Goal: Task Accomplishment & Management: Manage account settings

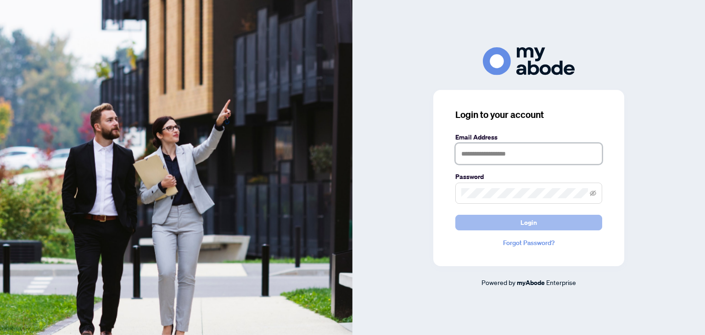
type input "**********"
click at [519, 226] on button "Login" at bounding box center [528, 223] width 147 height 16
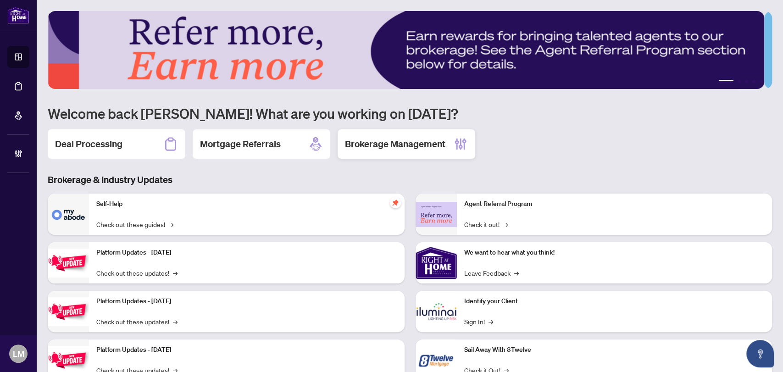
click at [367, 143] on h2 "Brokerage Management" at bounding box center [395, 144] width 101 height 13
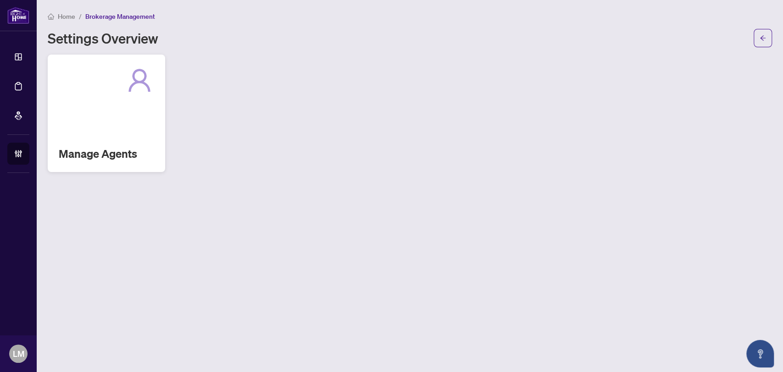
click at [147, 120] on div "Manage Agents" at bounding box center [106, 113] width 117 height 117
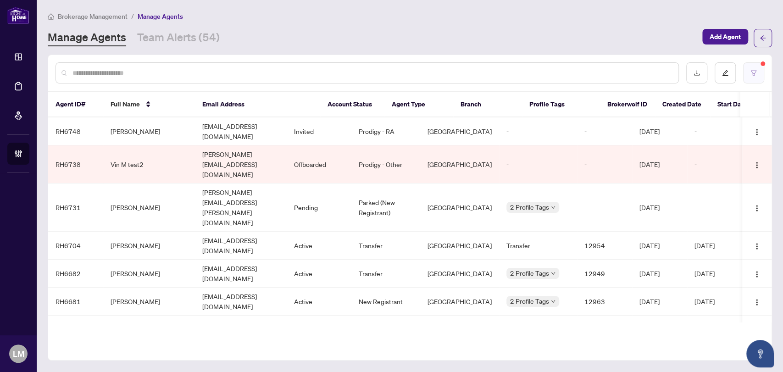
click at [755, 71] on icon "filter" at bounding box center [754, 73] width 6 height 6
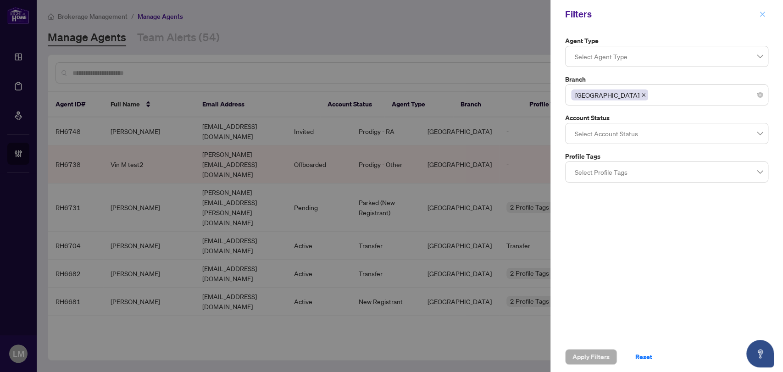
click at [758, 18] on button "button" at bounding box center [763, 14] width 12 height 11
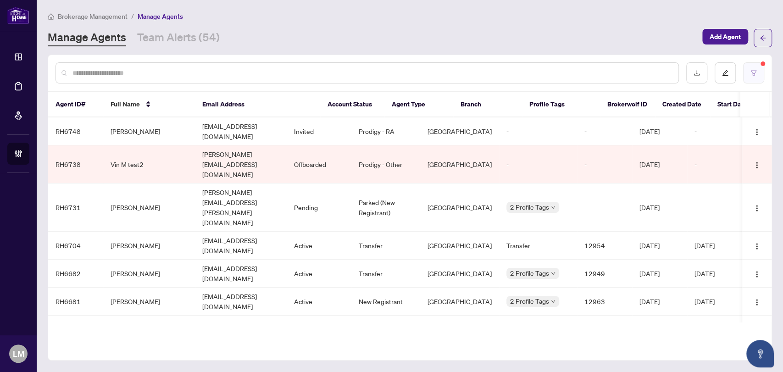
click at [753, 74] on icon "filter" at bounding box center [754, 73] width 6 height 6
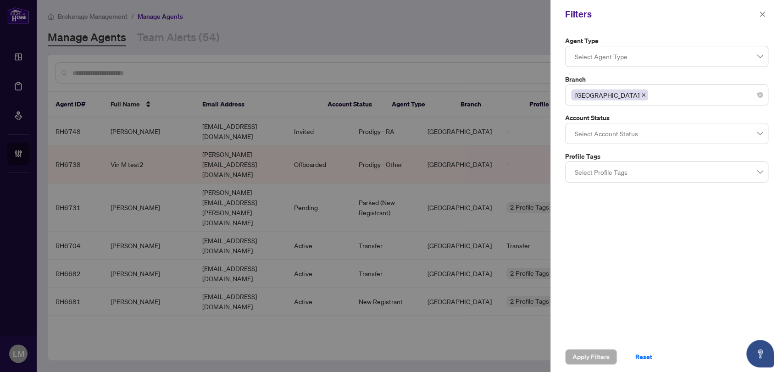
click at [654, 57] on div at bounding box center [666, 56] width 191 height 17
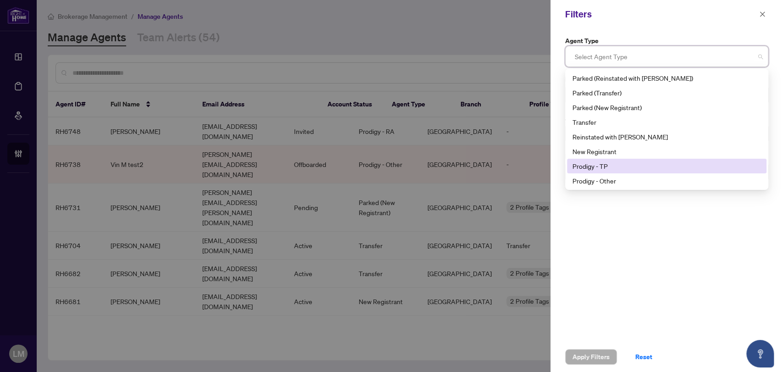
click at [610, 167] on div "Prodigy - TP" at bounding box center [667, 166] width 189 height 10
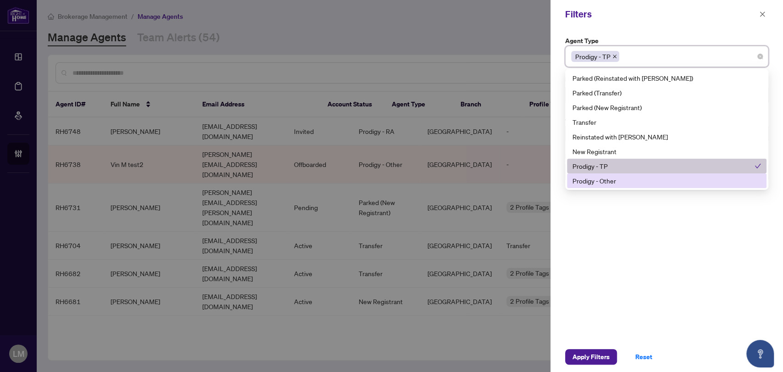
click at [608, 181] on div "Prodigy - Other" at bounding box center [667, 181] width 189 height 10
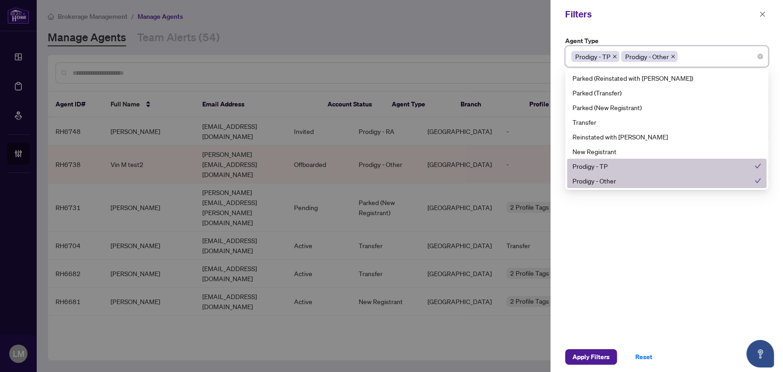
scroll to position [15, 0]
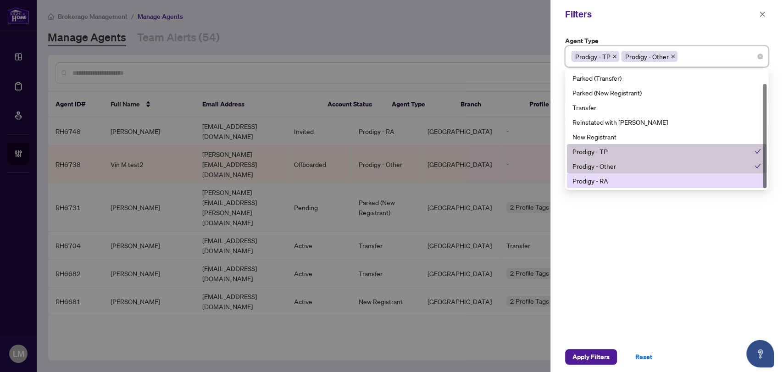
click at [612, 180] on div "Prodigy - RA" at bounding box center [667, 181] width 189 height 10
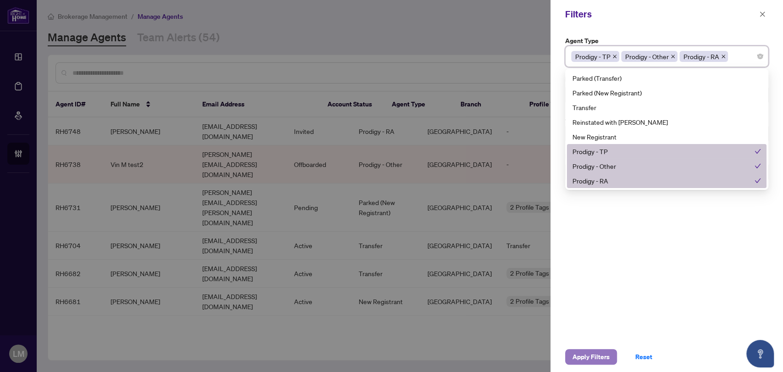
click at [587, 356] on span "Apply Filters" at bounding box center [591, 357] width 37 height 15
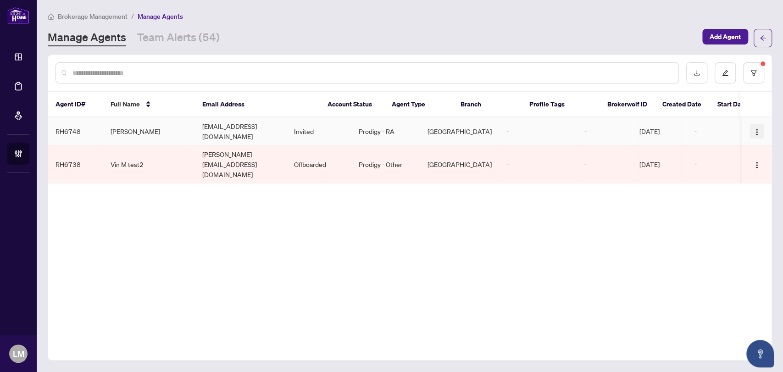
click at [758, 129] on img "button" at bounding box center [757, 132] width 7 height 7
click at [647, 236] on div "Agent ID# Full Name Email Address Account Status Agent Type Branch Profile Tags…" at bounding box center [410, 208] width 725 height 306
click at [756, 67] on button "button" at bounding box center [754, 72] width 21 height 21
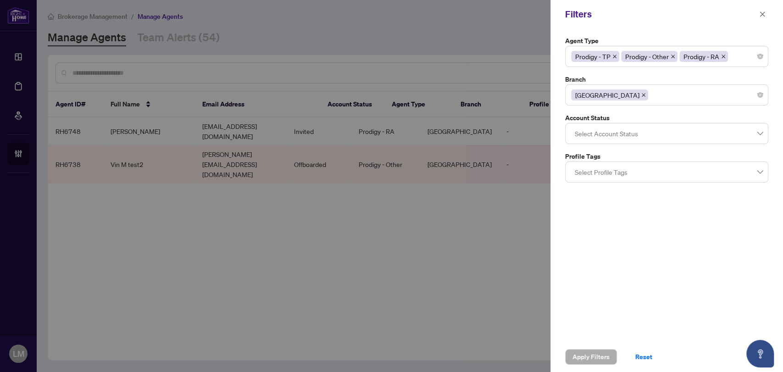
click at [642, 95] on icon "close" at bounding box center [644, 95] width 5 height 5
click at [587, 362] on span "Apply Filters" at bounding box center [591, 357] width 37 height 15
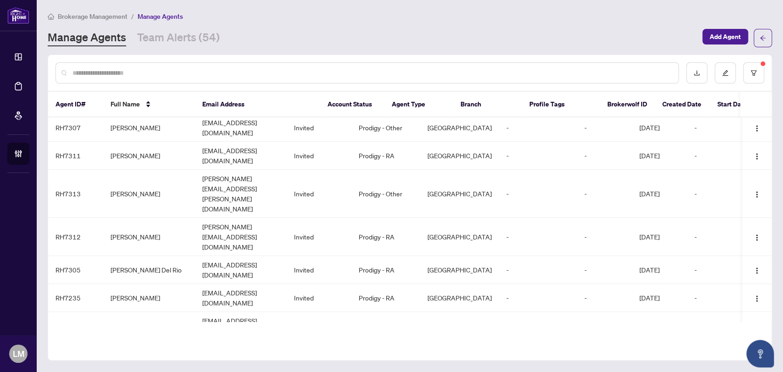
scroll to position [0, 0]
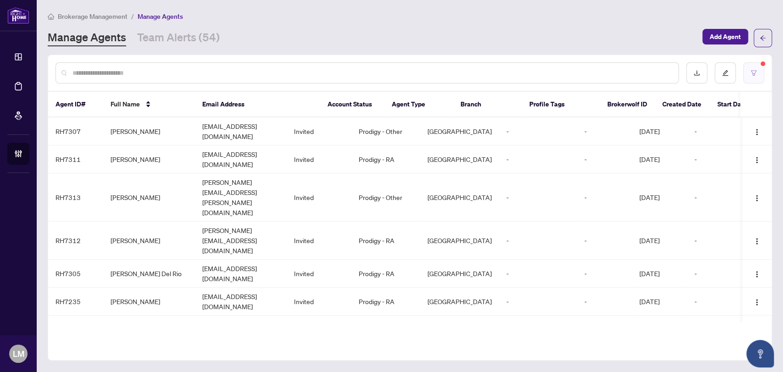
click at [756, 72] on icon "filter" at bounding box center [754, 73] width 6 height 6
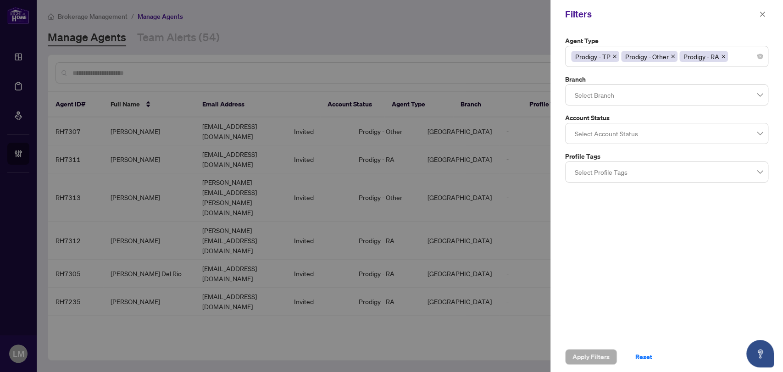
click at [725, 56] on icon "close" at bounding box center [724, 56] width 5 height 5
click at [673, 56] on icon "close" at bounding box center [673, 56] width 5 height 5
click at [616, 56] on icon "close" at bounding box center [615, 56] width 5 height 5
click at [227, 71] on div at bounding box center [391, 186] width 783 height 372
click at [157, 72] on div at bounding box center [391, 186] width 783 height 372
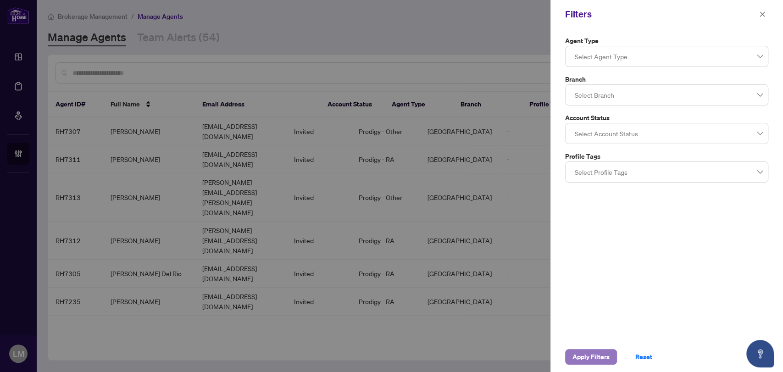
click at [589, 355] on span "Apply Filters" at bounding box center [591, 357] width 37 height 15
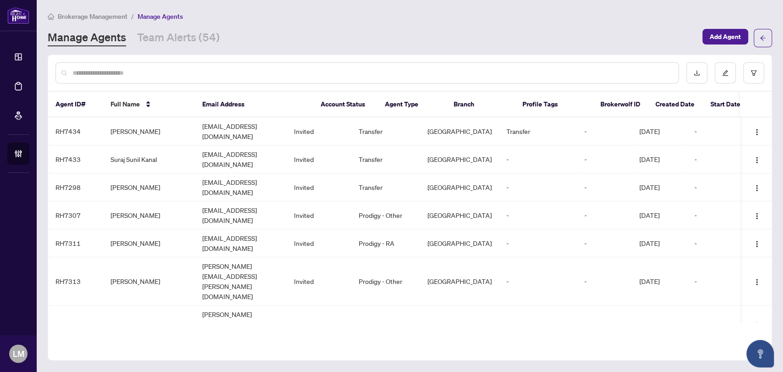
click at [105, 70] on input "text" at bounding box center [372, 73] width 599 height 10
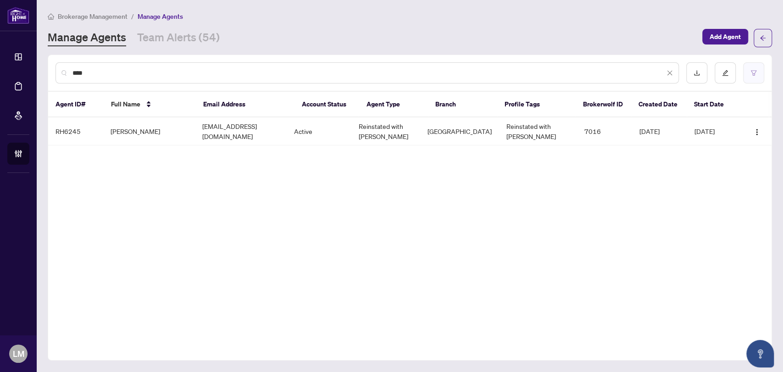
type input "****"
click at [758, 71] on button "button" at bounding box center [754, 72] width 21 height 21
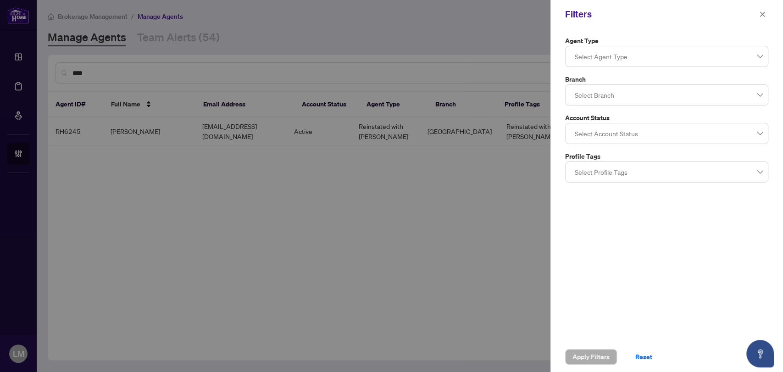
click at [707, 129] on div at bounding box center [666, 133] width 191 height 17
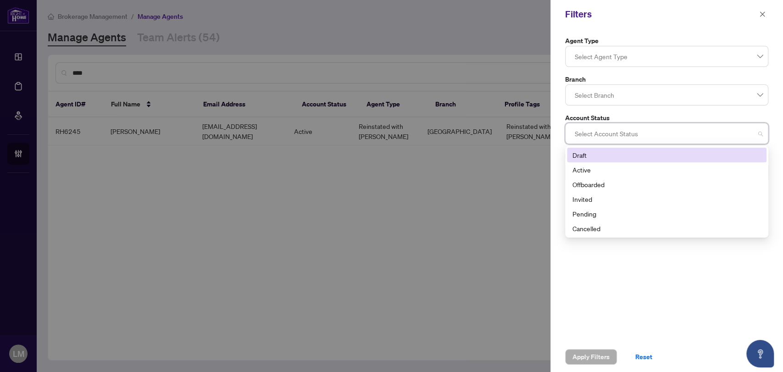
click at [707, 129] on div at bounding box center [666, 133] width 191 height 17
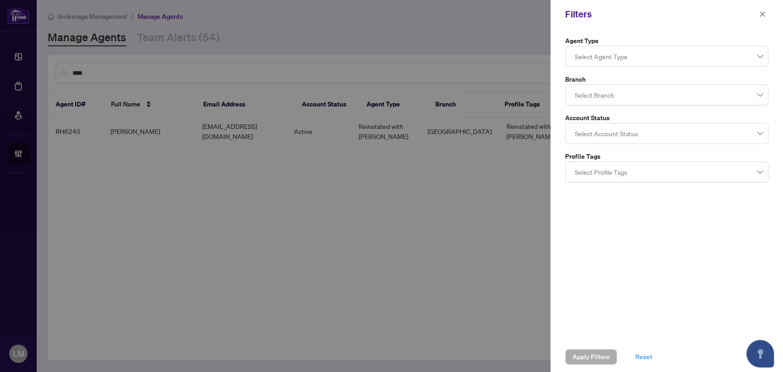
click at [649, 352] on span "Reset" at bounding box center [644, 357] width 17 height 15
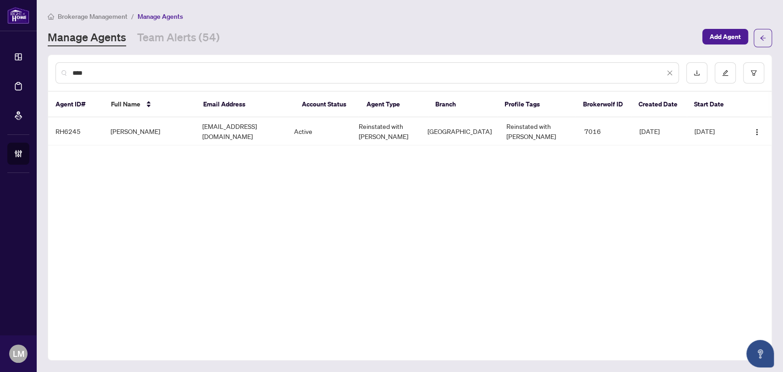
click at [132, 77] on input "****" at bounding box center [369, 73] width 593 height 10
drag, startPoint x: 114, startPoint y: 76, endPoint x: 67, endPoint y: 78, distance: 46.4
click at [70, 78] on div "****" at bounding box center [368, 72] width 624 height 21
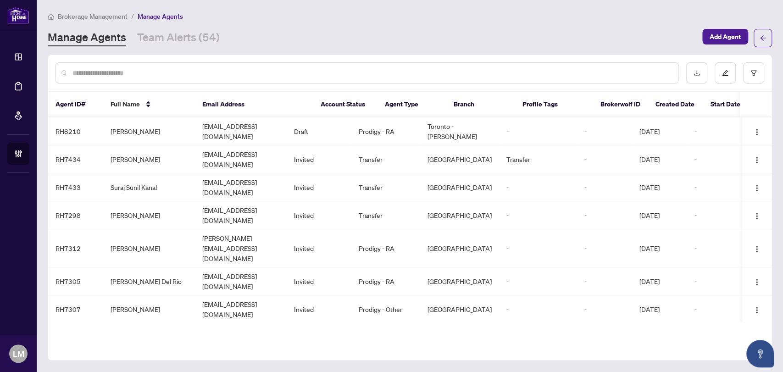
click at [142, 68] on input "text" at bounding box center [372, 73] width 599 height 10
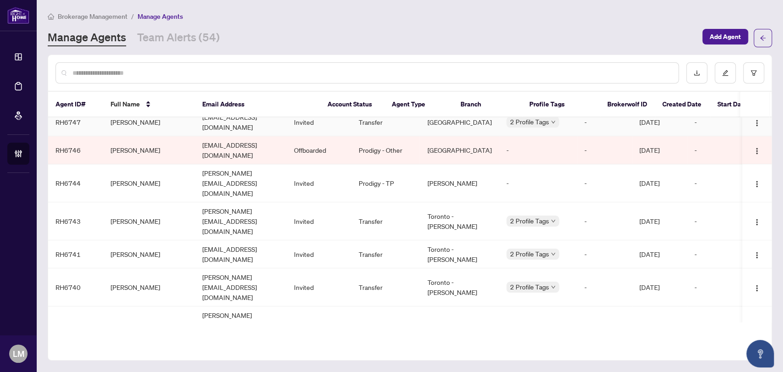
scroll to position [712, 0]
